Goal: Transaction & Acquisition: Book appointment/travel/reservation

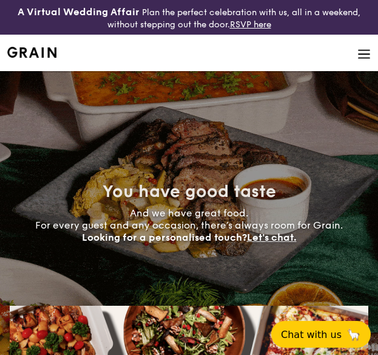
select select
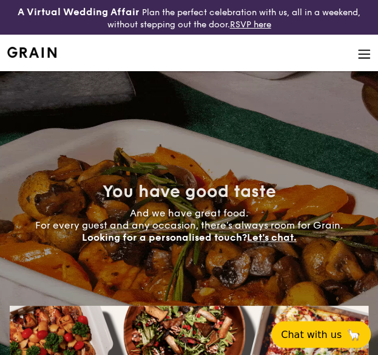
click at [367, 53] on img at bounding box center [364, 53] width 13 height 13
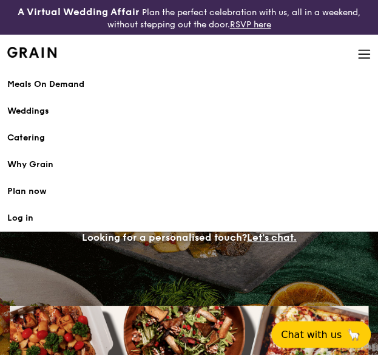
click at [27, 137] on h1 "Catering" at bounding box center [189, 138] width 364 height 12
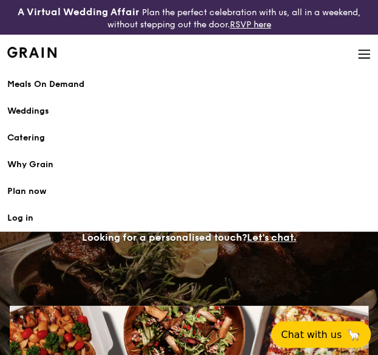
click at [24, 136] on h1 "Catering" at bounding box center [189, 138] width 364 height 12
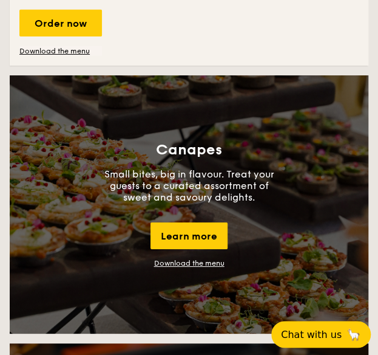
scroll to position [2185, 0]
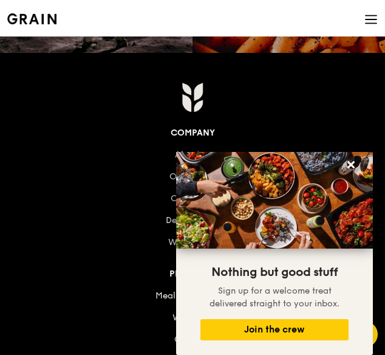
scroll to position [1518, 0]
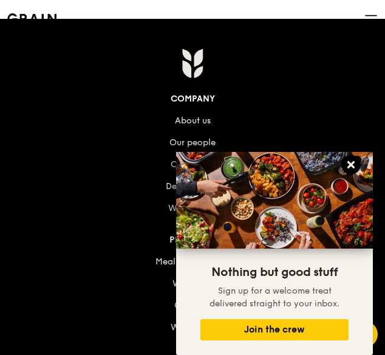
click at [350, 167] on icon at bounding box center [350, 164] width 11 height 11
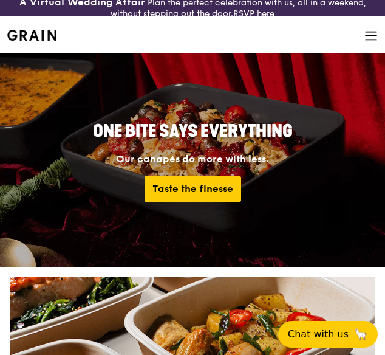
scroll to position [0, 0]
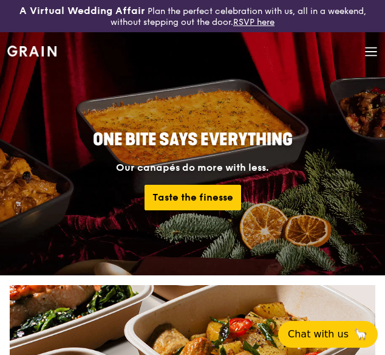
click at [365, 49] on icon at bounding box center [370, 51] width 13 height 13
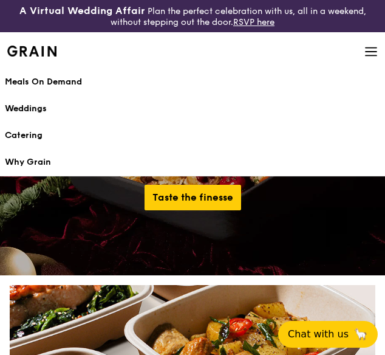
click at [42, 106] on div "Weddings" at bounding box center [192, 109] width 375 height 12
